Goal: Task Accomplishment & Management: Use online tool/utility

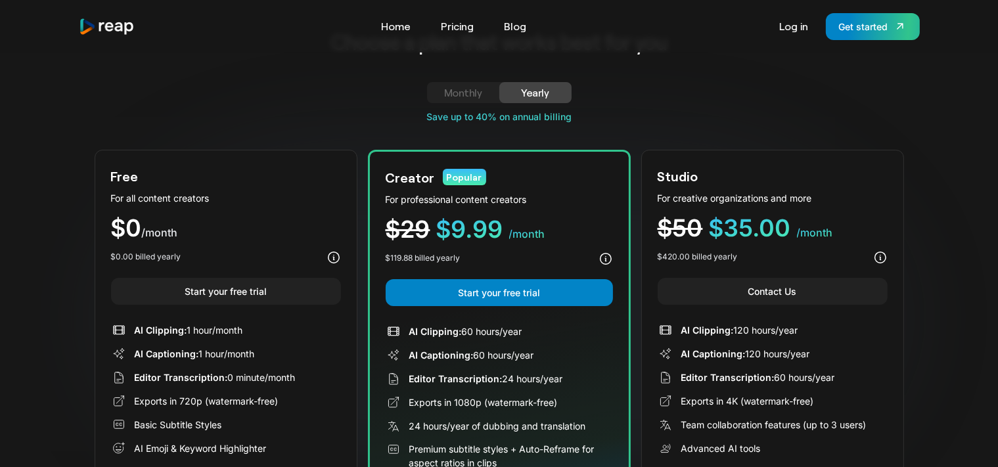
scroll to position [69, 0]
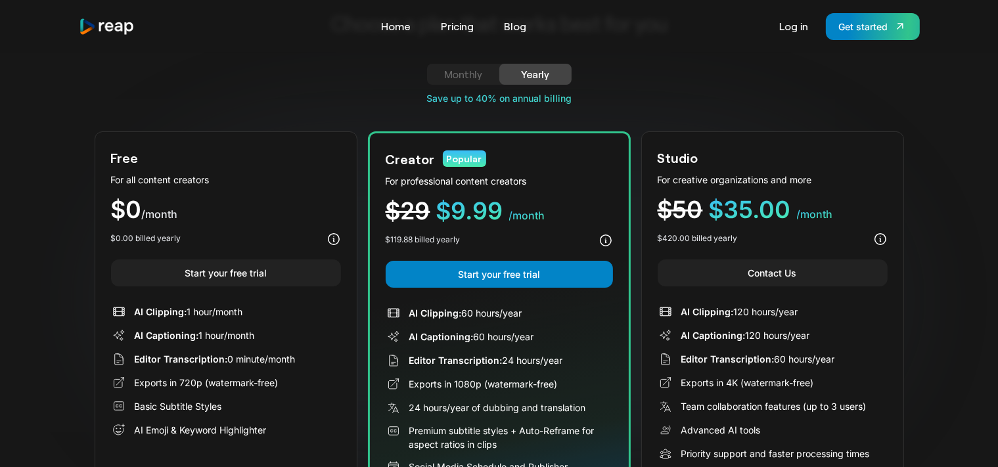
click at [472, 78] on div "Monthly" at bounding box center [463, 74] width 41 height 16
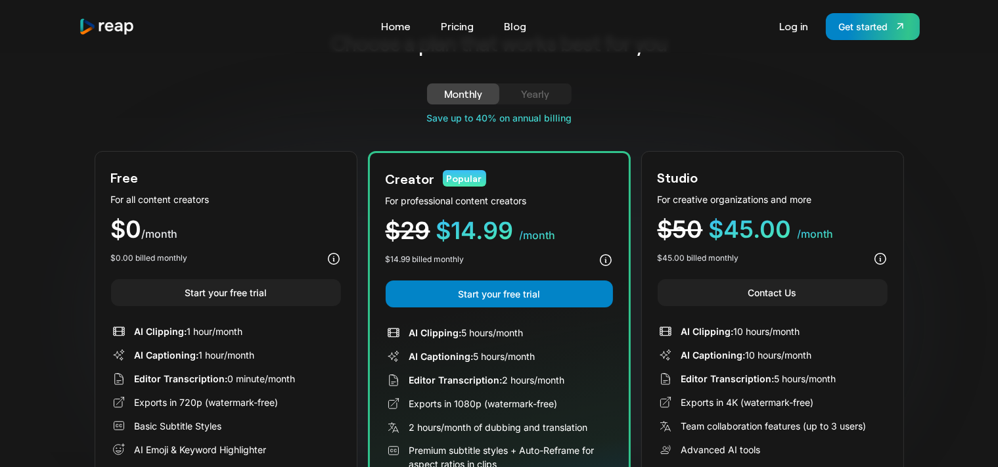
scroll to position [0, 0]
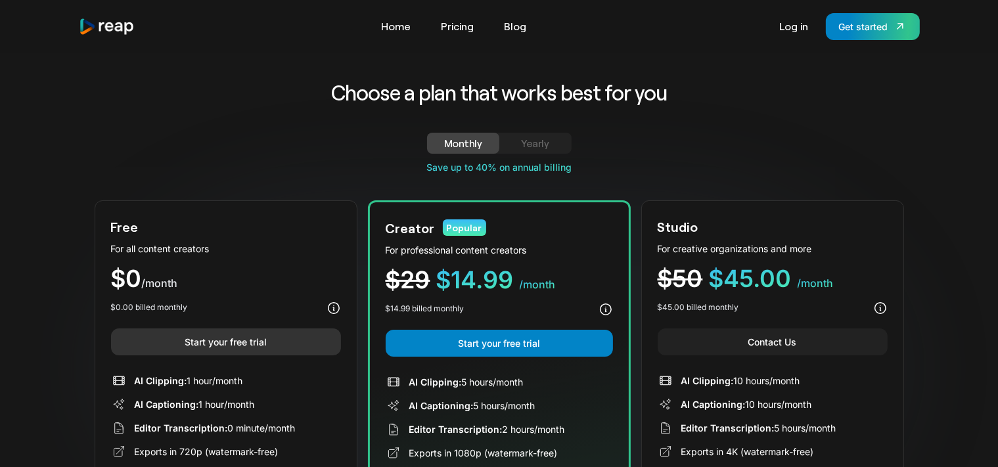
click at [166, 346] on link "Start your free trial" at bounding box center [226, 341] width 230 height 27
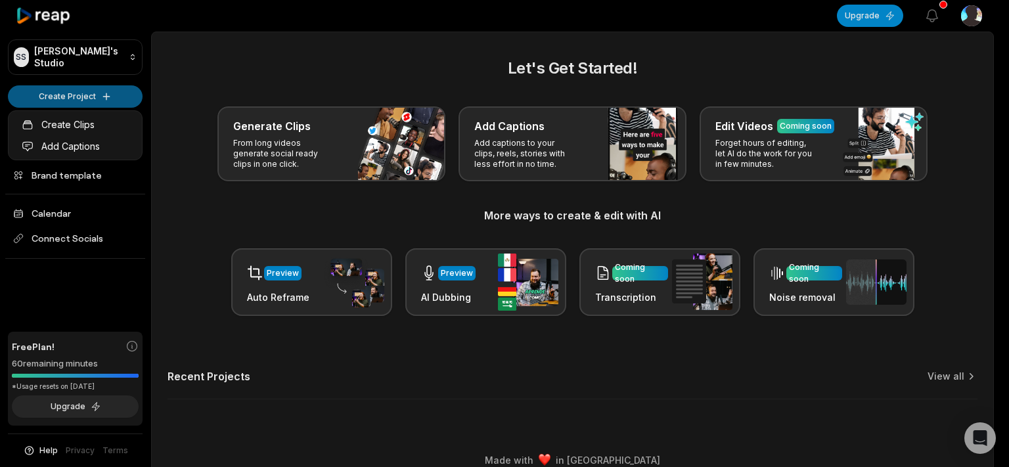
click at [96, 101] on html "SS Sebastian's Studio Create Project Home Projects Brand template Calendar Conn…" at bounding box center [504, 233] width 1009 height 467
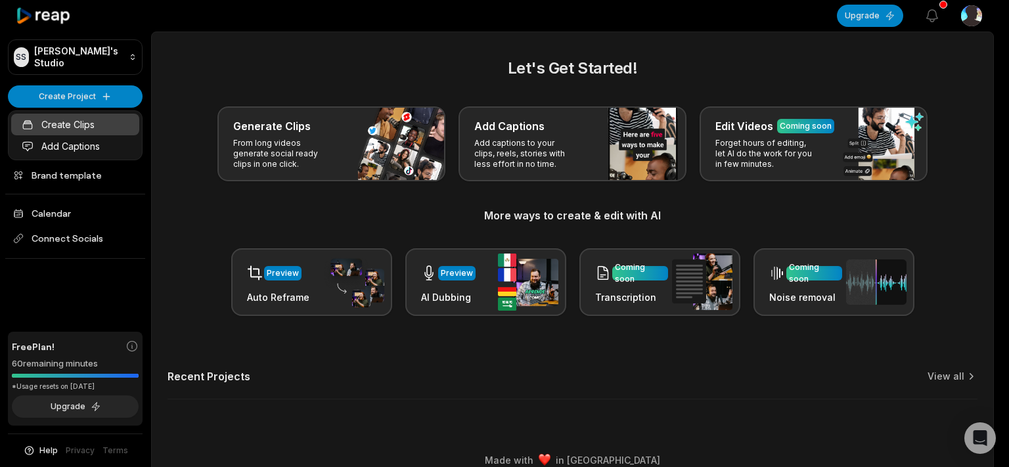
click at [70, 123] on link "Create Clips" at bounding box center [75, 125] width 128 height 22
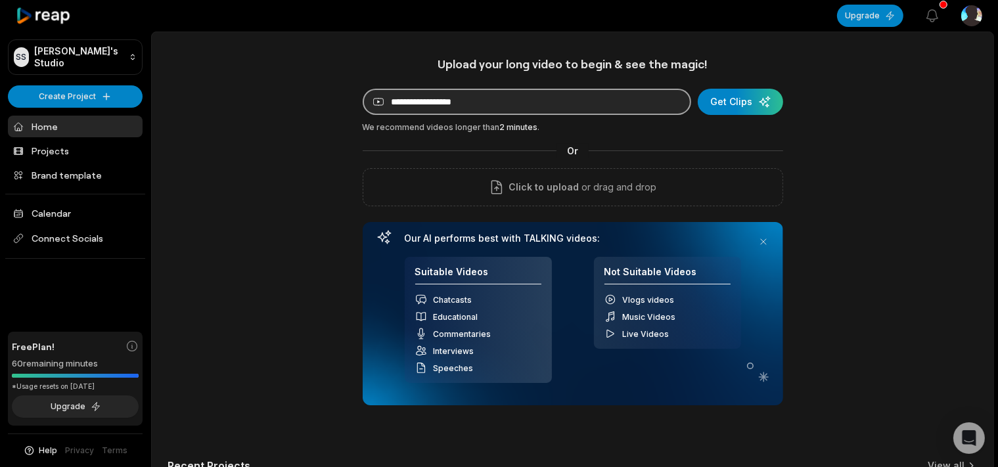
click at [577, 103] on input at bounding box center [527, 102] width 328 height 26
paste input "**********"
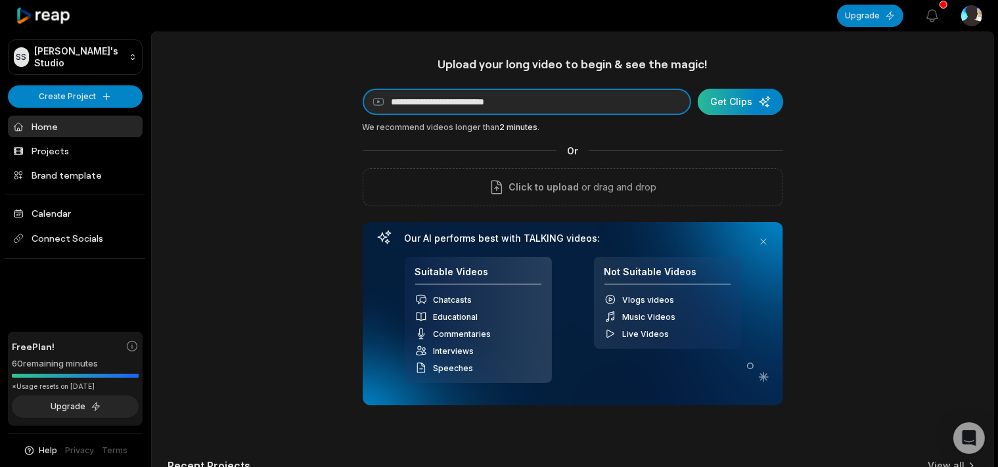
type input "**********"
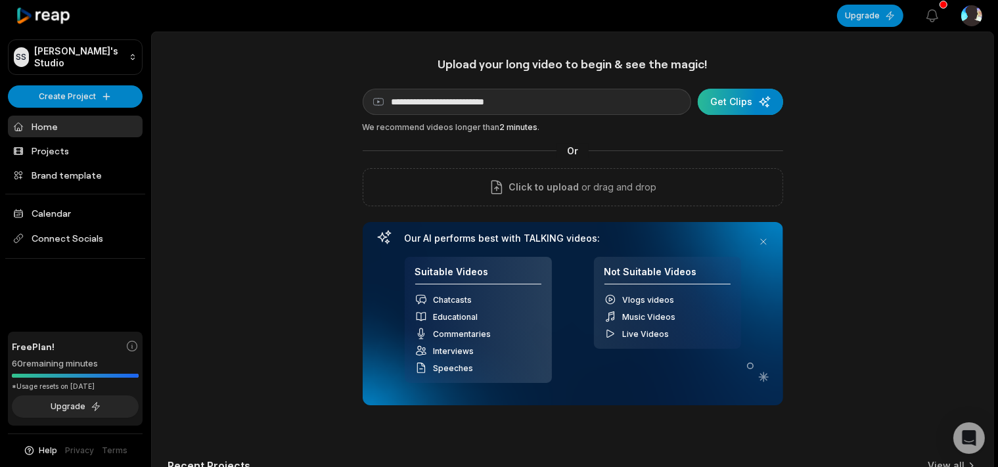
click at [739, 101] on div "submit" at bounding box center [740, 102] width 85 height 26
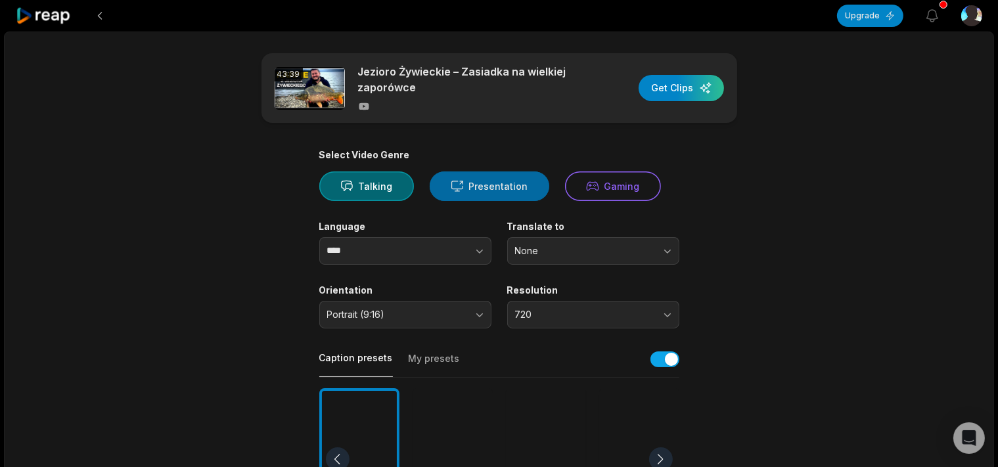
click at [482, 190] on button "Presentation" at bounding box center [490, 186] width 120 height 30
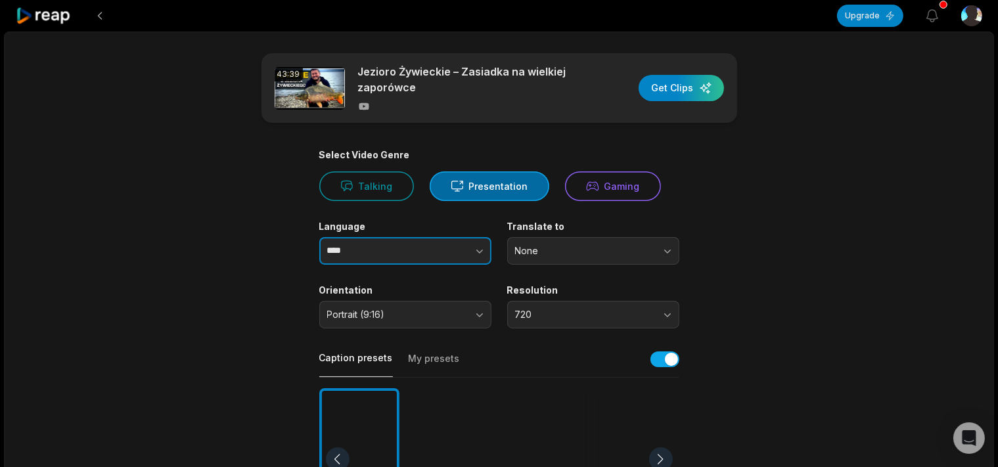
click at [448, 254] on button "button" at bounding box center [453, 251] width 75 height 28
type input "******"
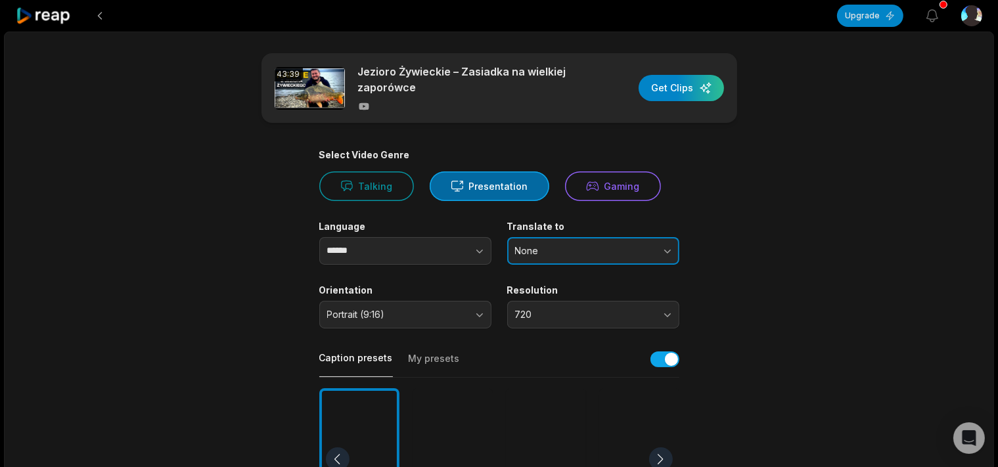
click at [564, 254] on span "None" at bounding box center [584, 251] width 138 height 12
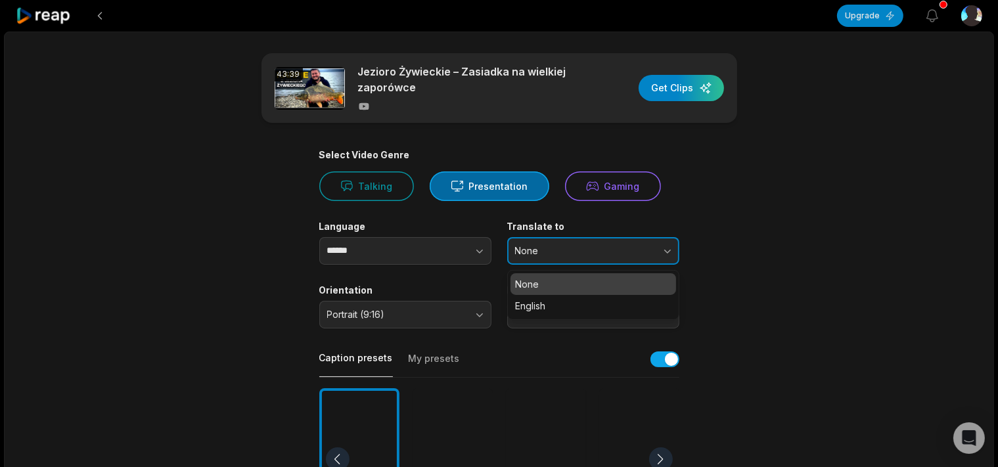
click at [564, 254] on span "None" at bounding box center [584, 251] width 138 height 12
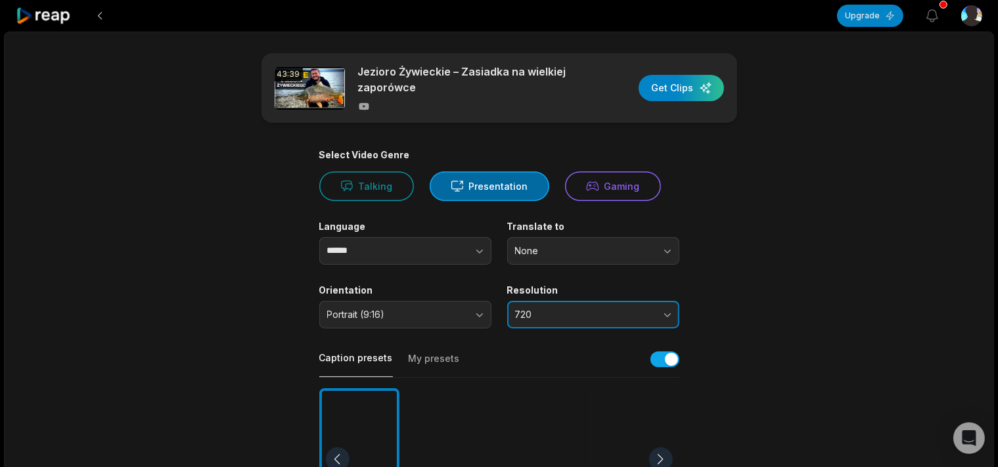
click at [532, 320] on span "720" at bounding box center [584, 315] width 138 height 12
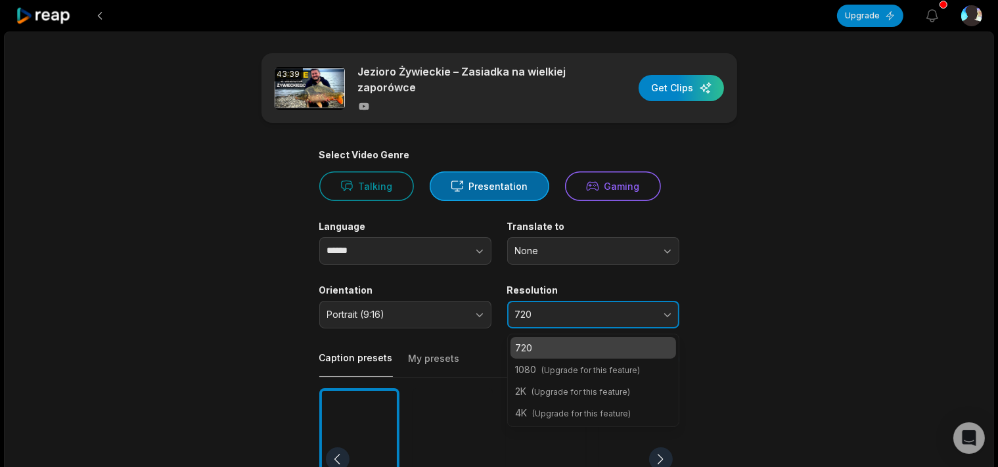
click at [540, 313] on span "720" at bounding box center [584, 315] width 138 height 12
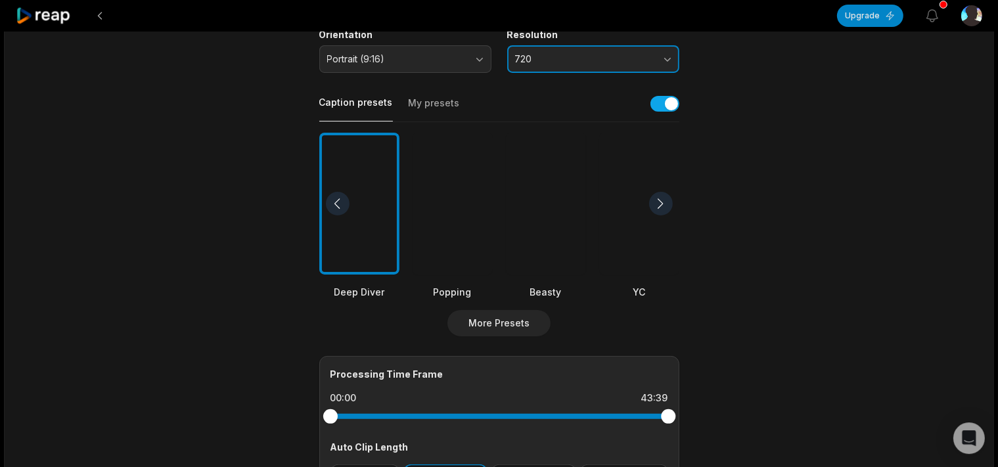
scroll to position [277, 0]
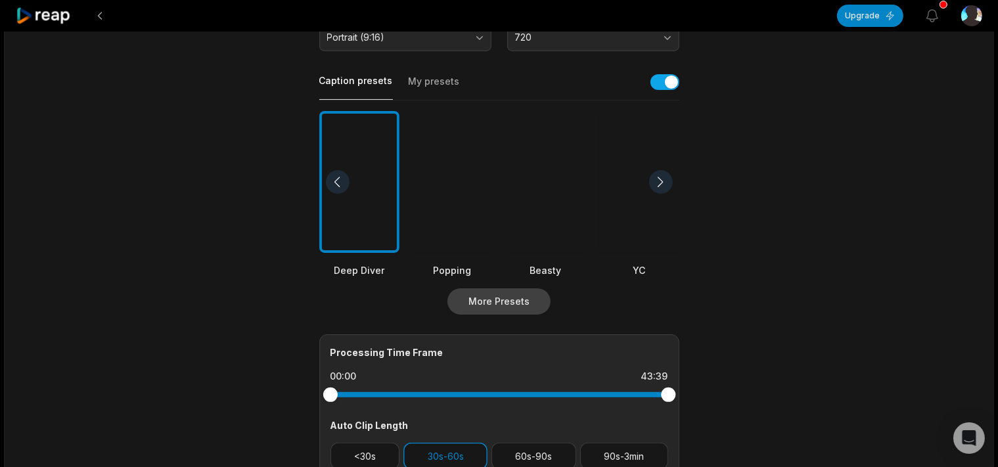
click at [522, 293] on button "More Presets" at bounding box center [498, 301] width 103 height 26
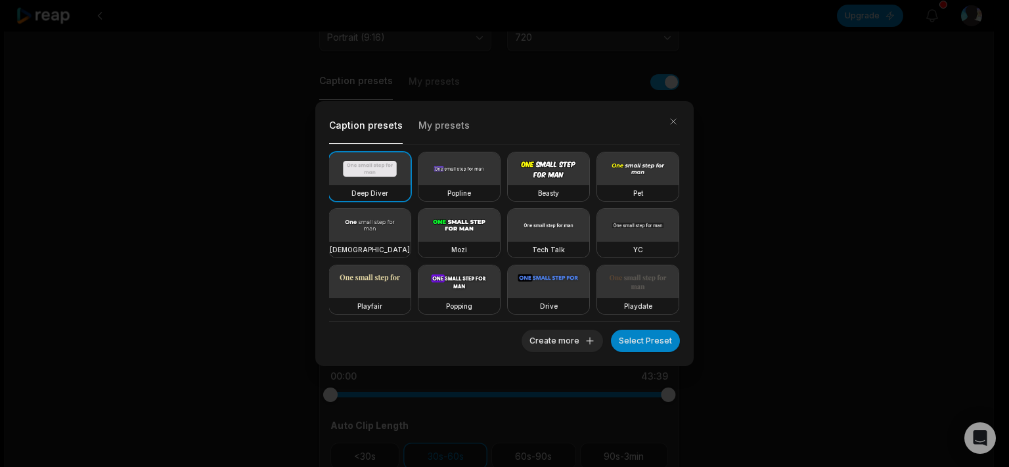
click at [500, 225] on video at bounding box center [458, 225] width 81 height 33
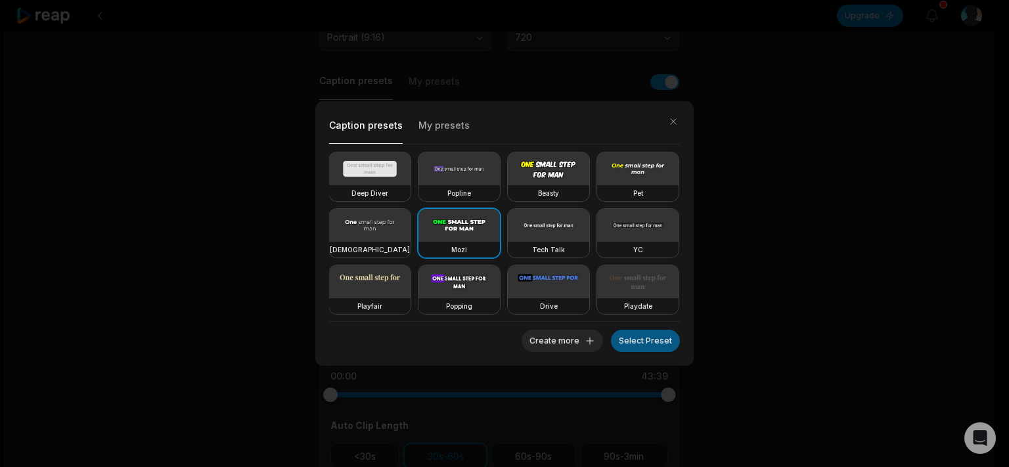
click at [642, 338] on button "Select Preset" at bounding box center [645, 341] width 69 height 22
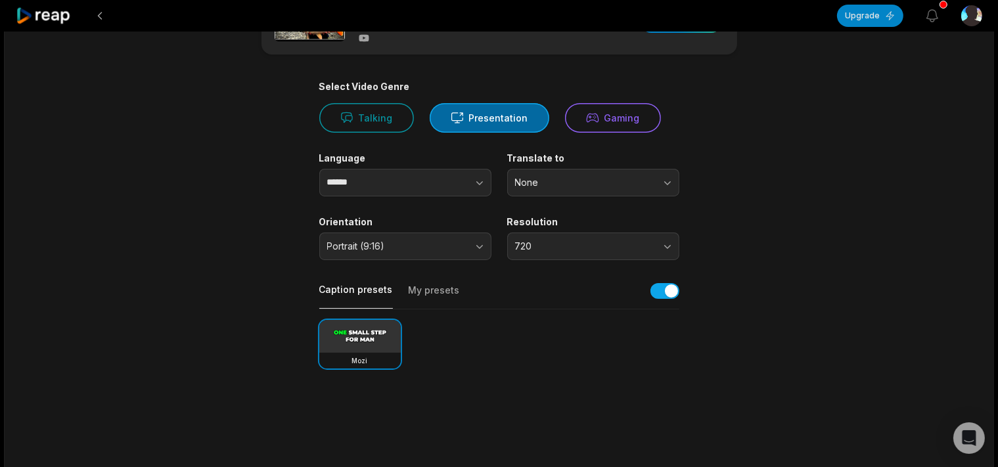
scroll to position [0, 0]
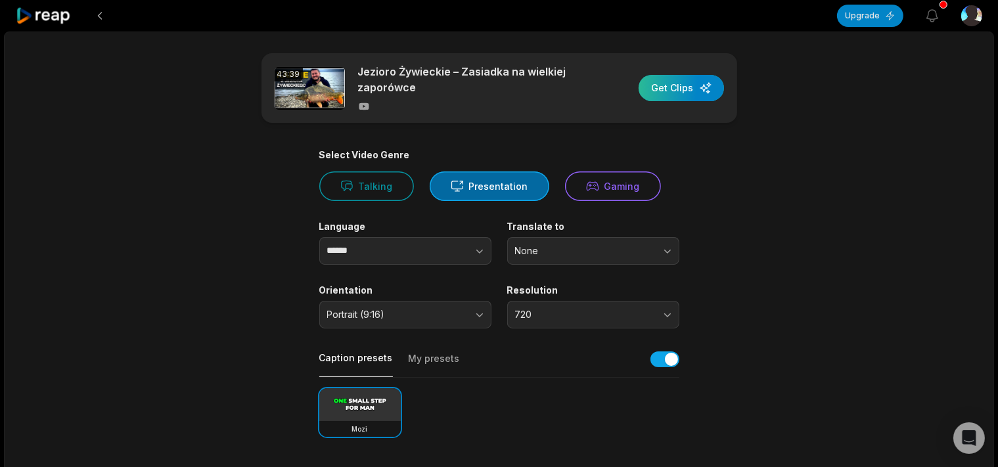
click at [681, 83] on div "button" at bounding box center [681, 88] width 85 height 26
